Goal: Information Seeking & Learning: Compare options

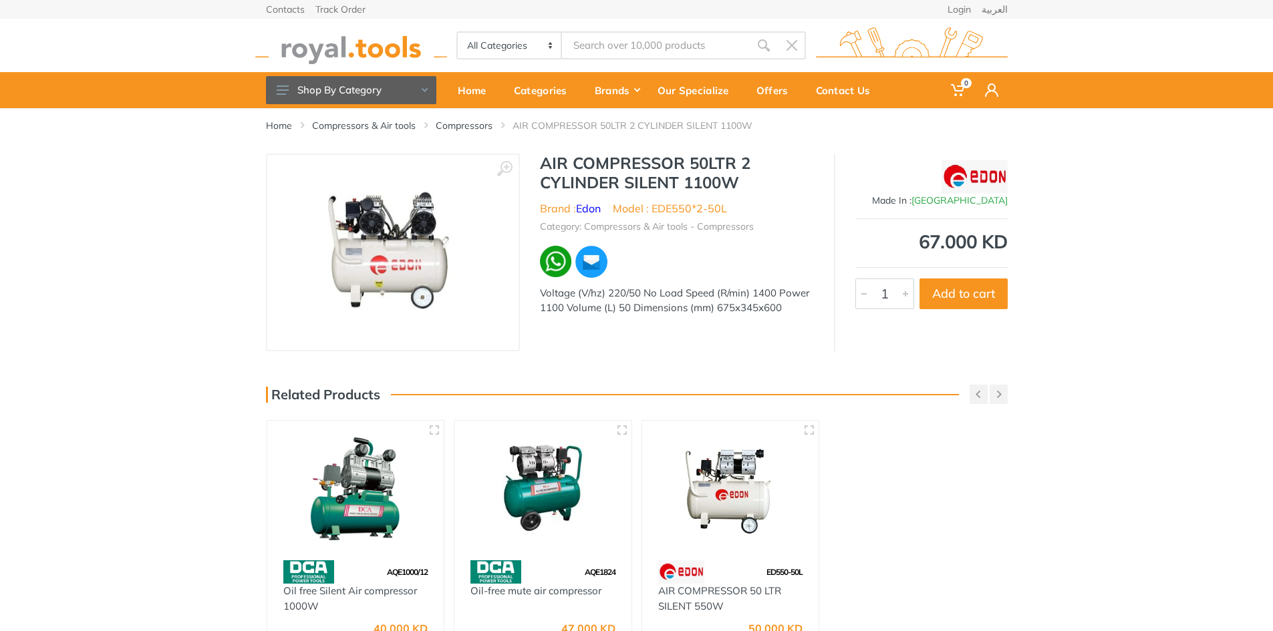
click at [382, 241] on img at bounding box center [392, 252] width 171 height 168
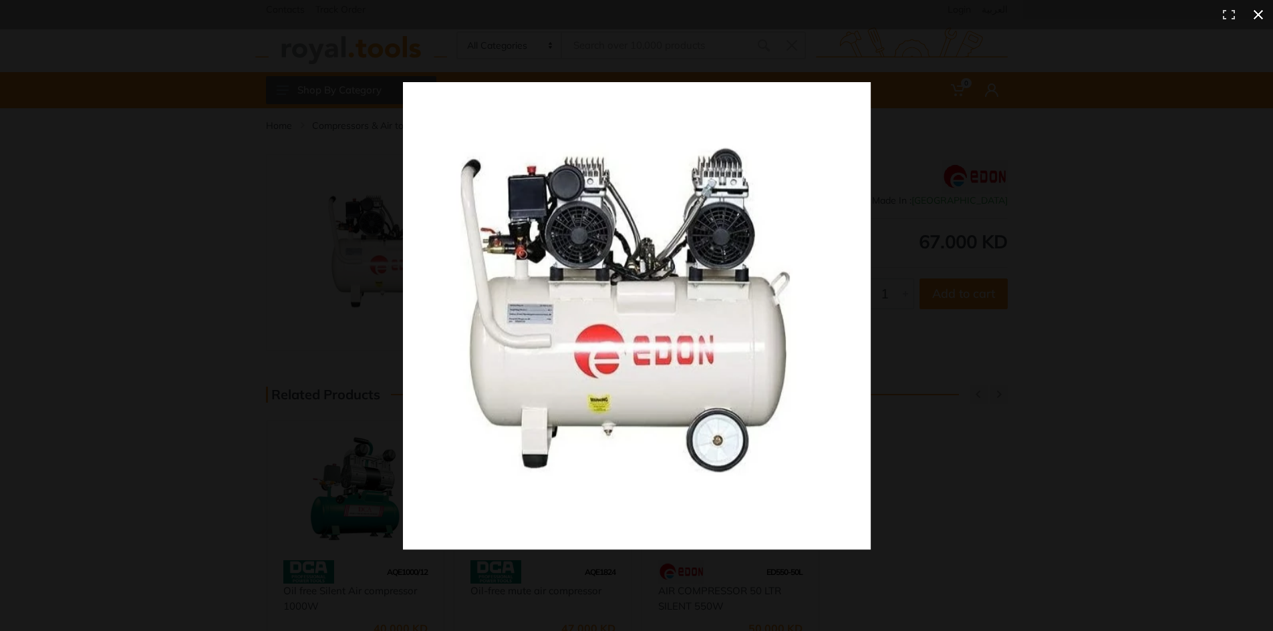
click at [1002, 247] on div at bounding box center [923, 340] width 1040 height 516
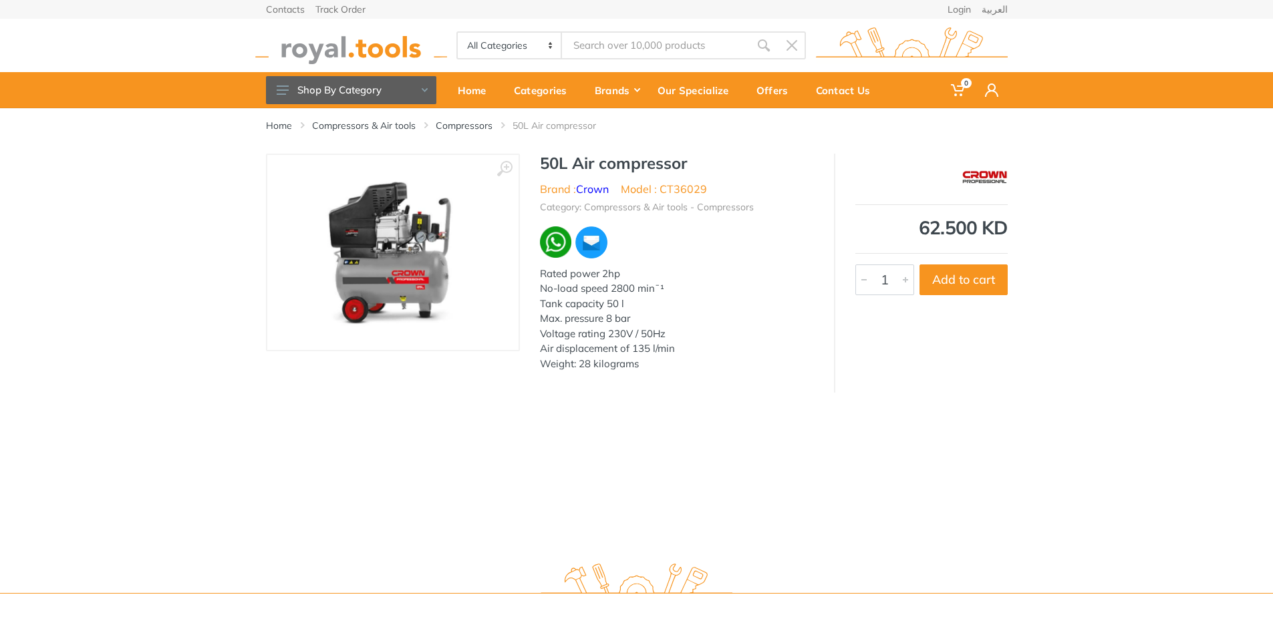
click at [413, 220] on img at bounding box center [393, 252] width 168 height 168
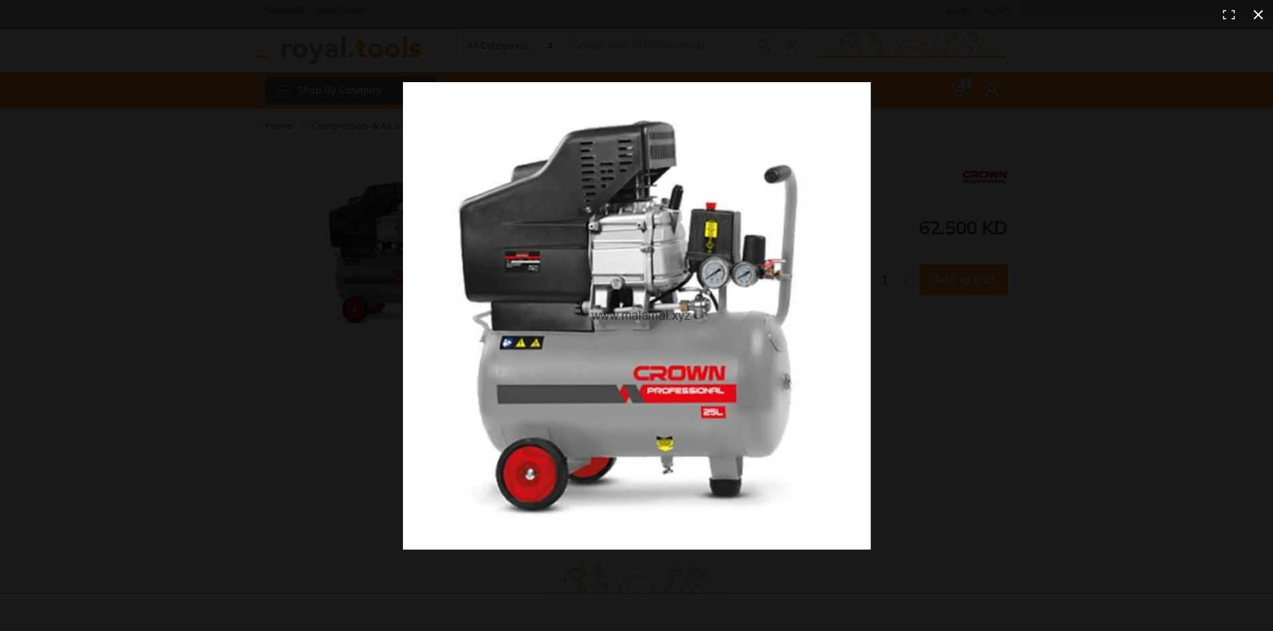
click at [927, 232] on div at bounding box center [923, 340] width 1040 height 516
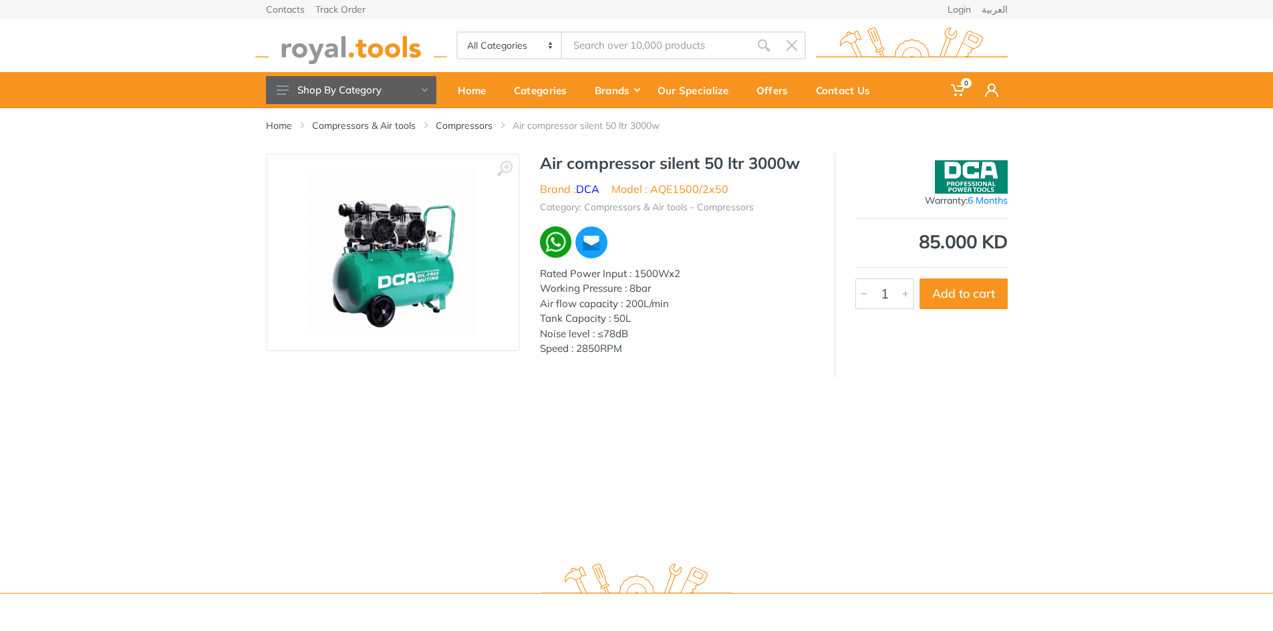
click at [374, 211] on img at bounding box center [393, 252] width 168 height 168
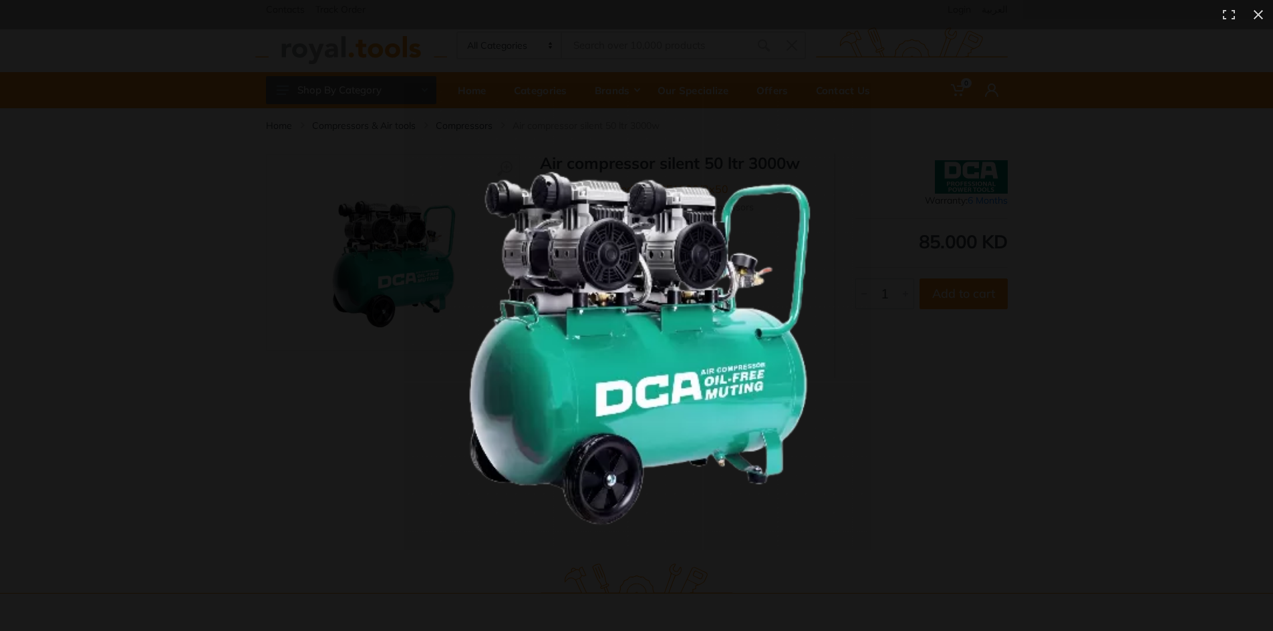
click at [869, 285] on img at bounding box center [637, 316] width 468 height 468
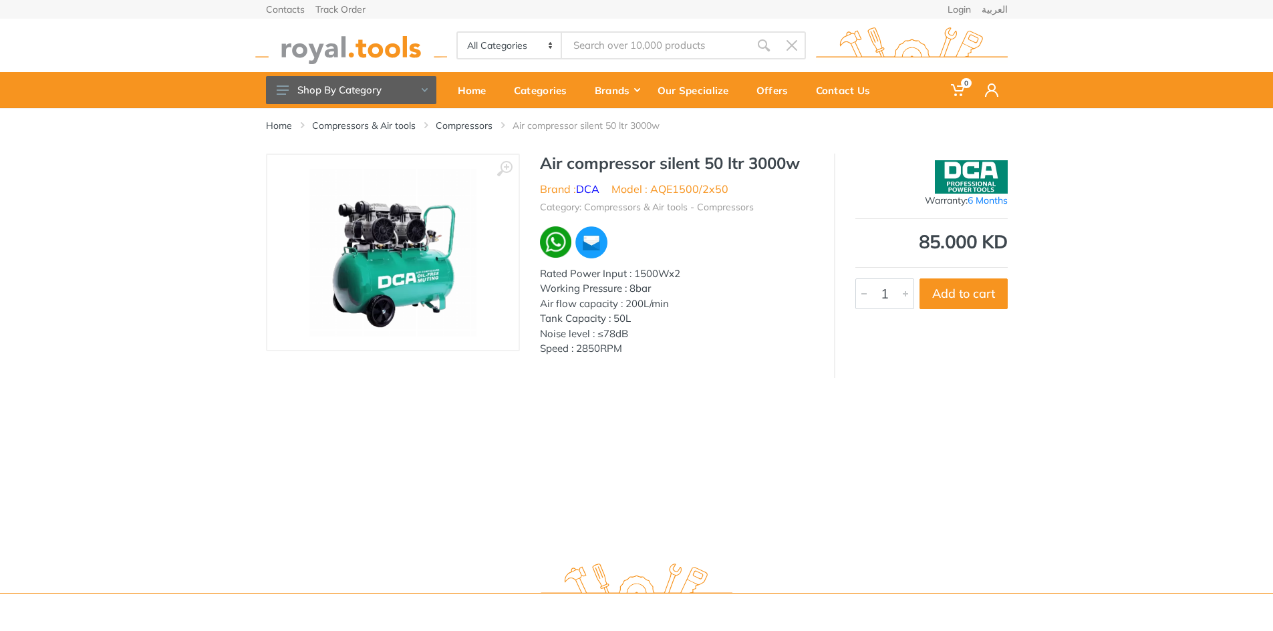
click at [645, 307] on div "Air flow capacity : 200L/min" at bounding box center [677, 304] width 274 height 15
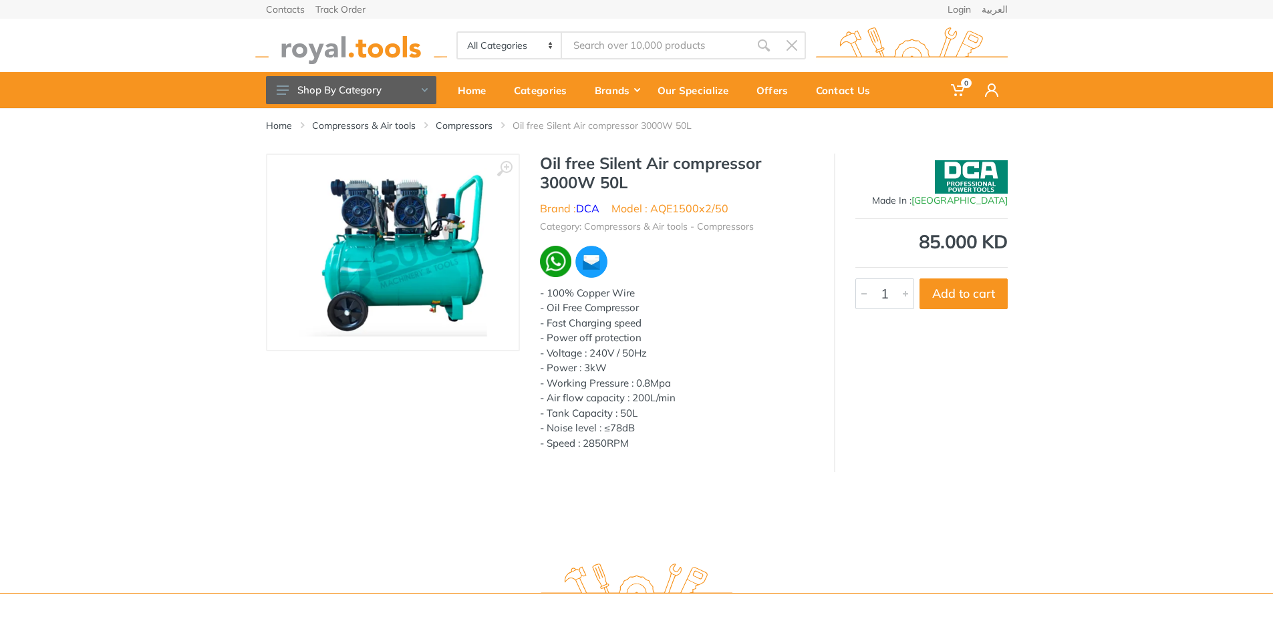
click at [405, 248] on img at bounding box center [392, 252] width 188 height 168
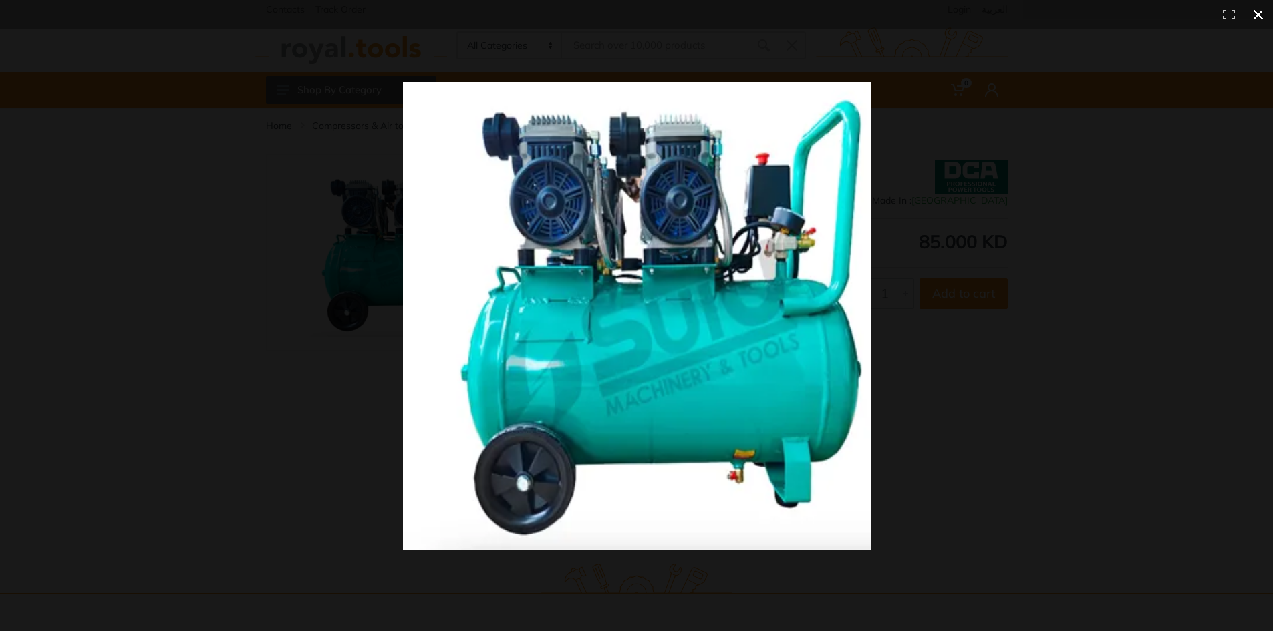
click at [964, 262] on div at bounding box center [923, 340] width 1040 height 516
